Goal: Information Seeking & Learning: Learn about a topic

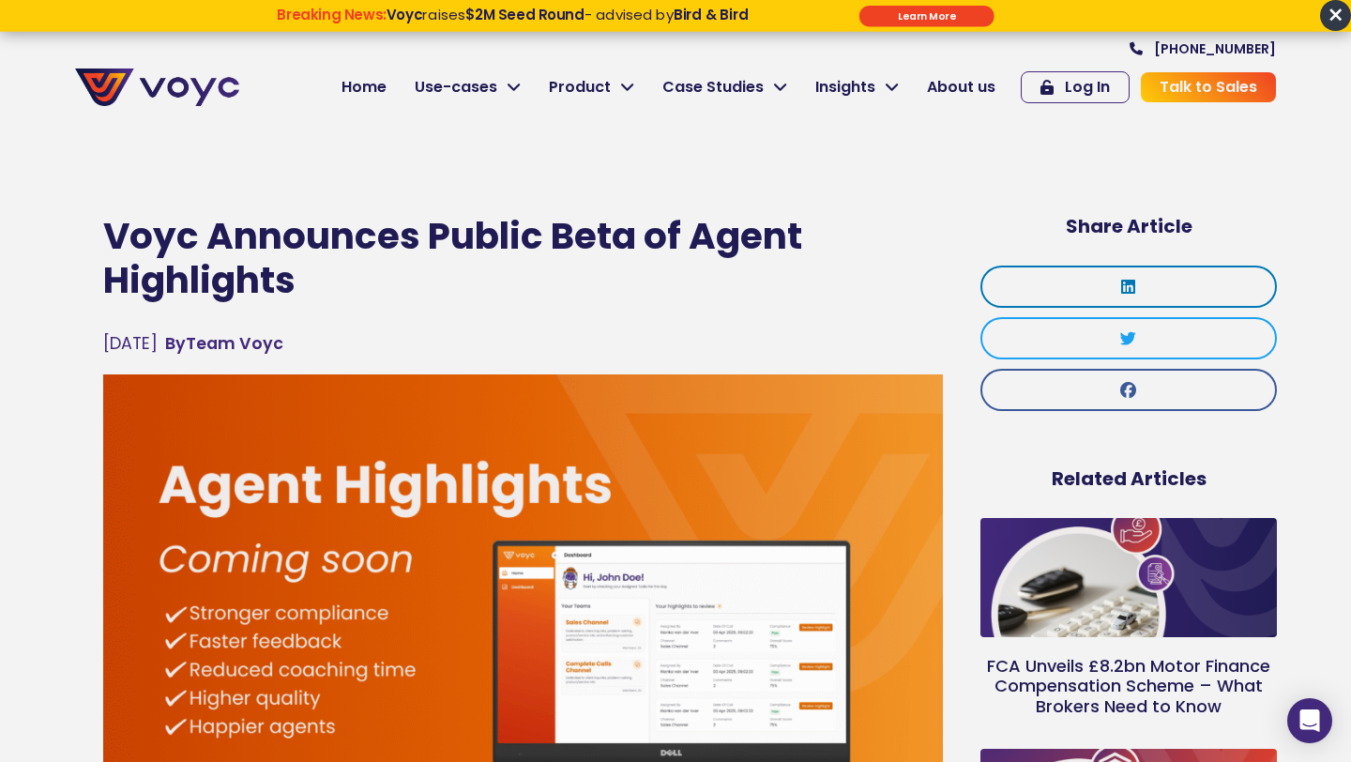
click at [1335, 8] on span "×" at bounding box center [1335, 15] width 31 height 31
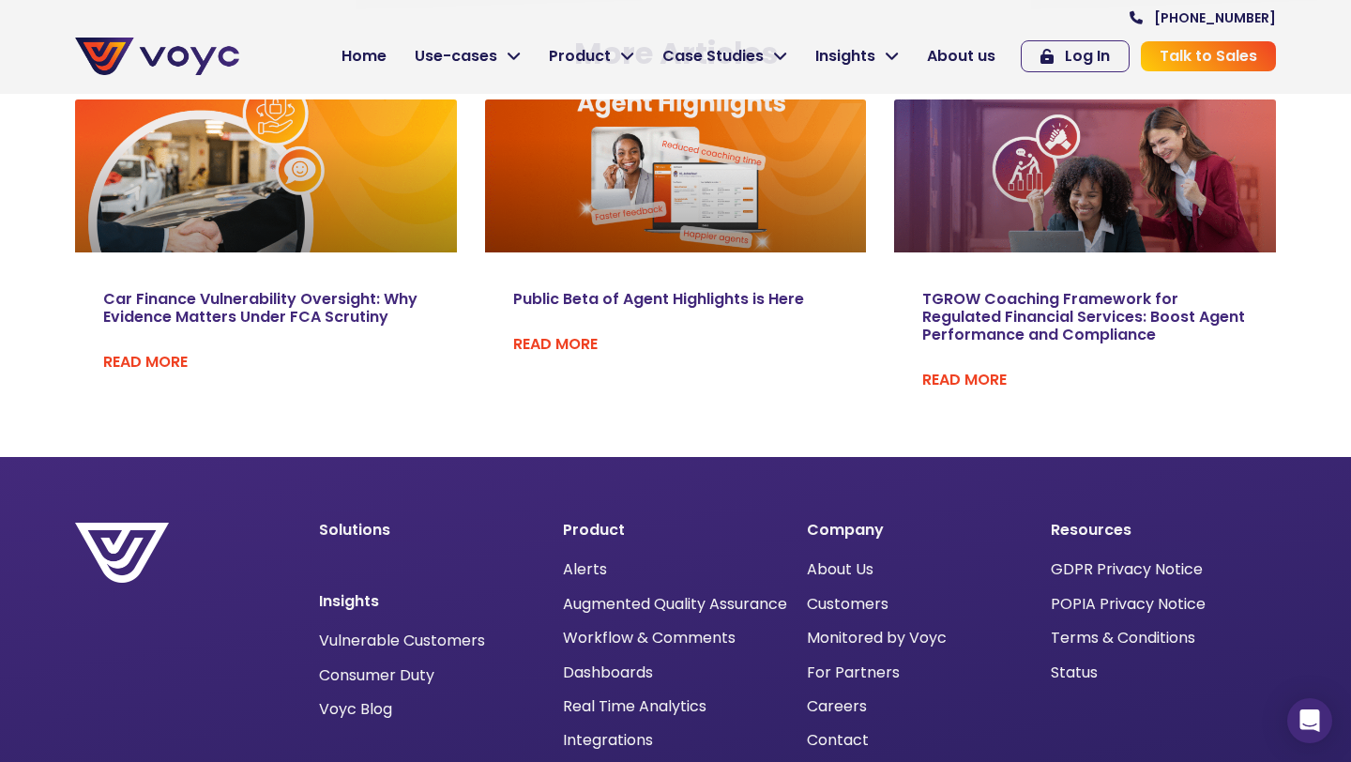
scroll to position [3261, 0]
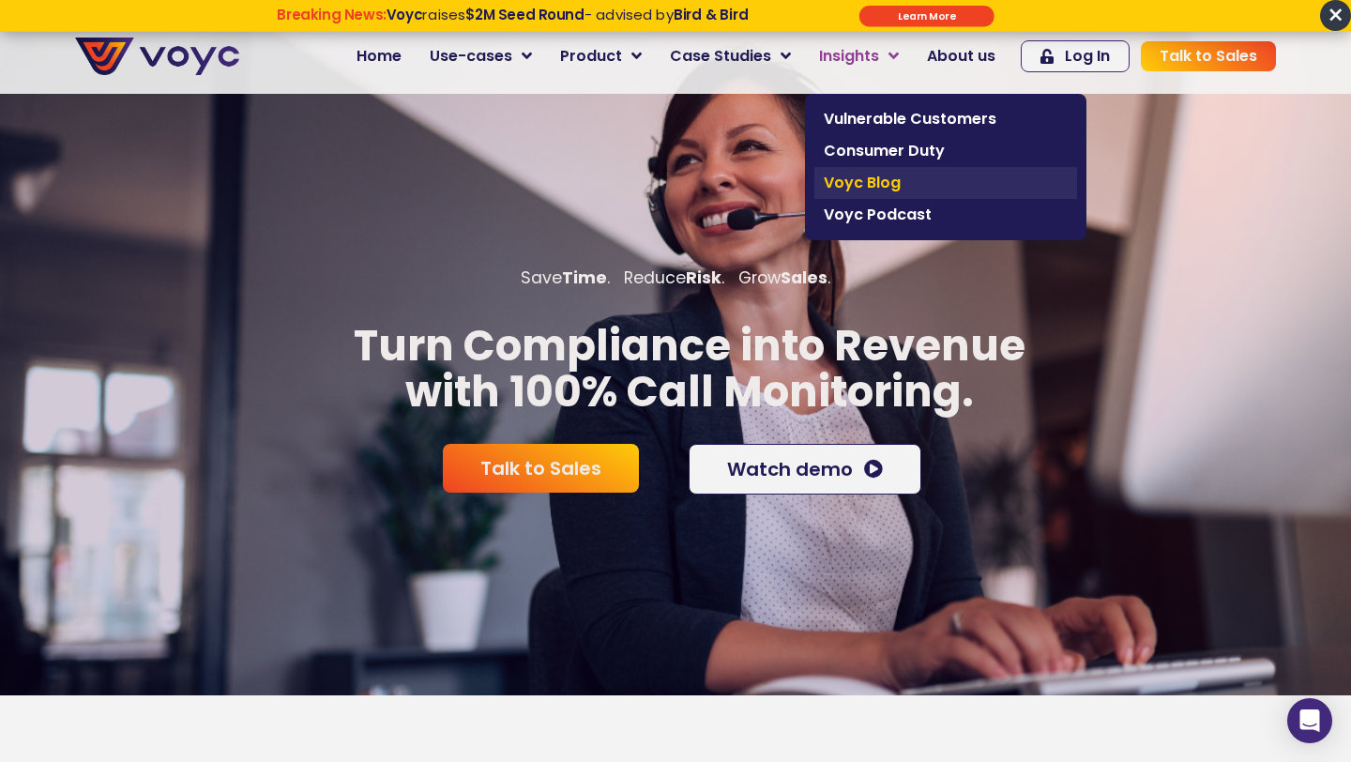
click at [876, 181] on span "Voyc Blog" at bounding box center [946, 183] width 244 height 23
